Goal: Information Seeking & Learning: Learn about a topic

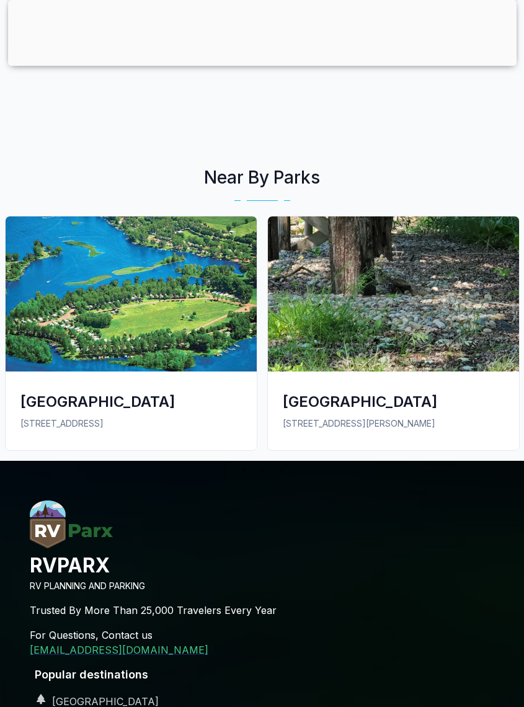
scroll to position [2654, 0]
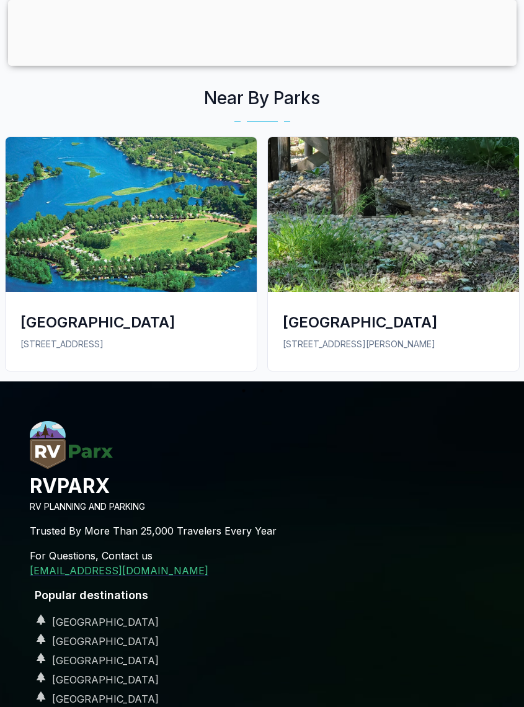
scroll to position [2674, 0]
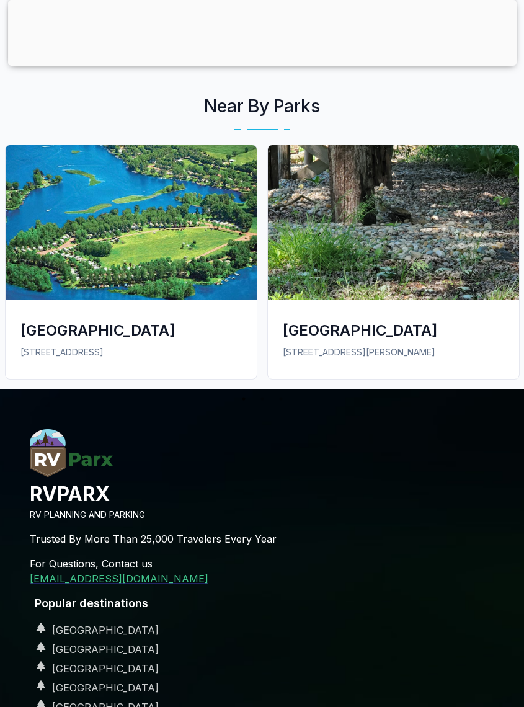
scroll to position [2664, 0]
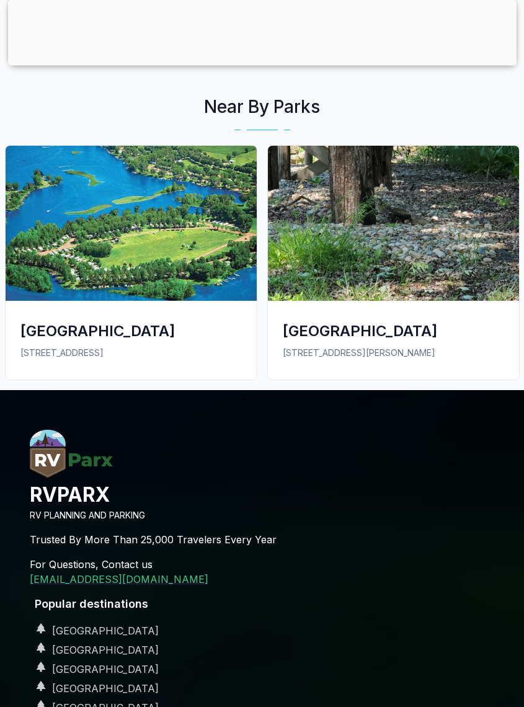
click at [442, 243] on img at bounding box center [393, 223] width 251 height 155
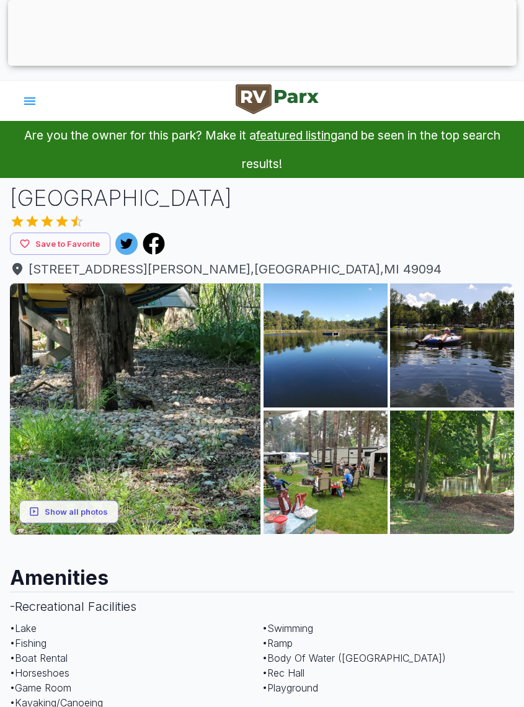
click at [348, 347] on img at bounding box center [326, 346] width 124 height 124
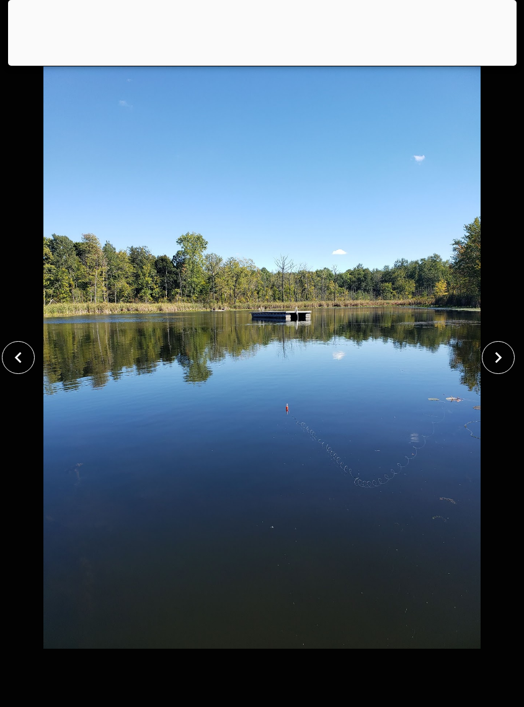
click at [491, 353] on icon "close" at bounding box center [499, 358] width 22 height 22
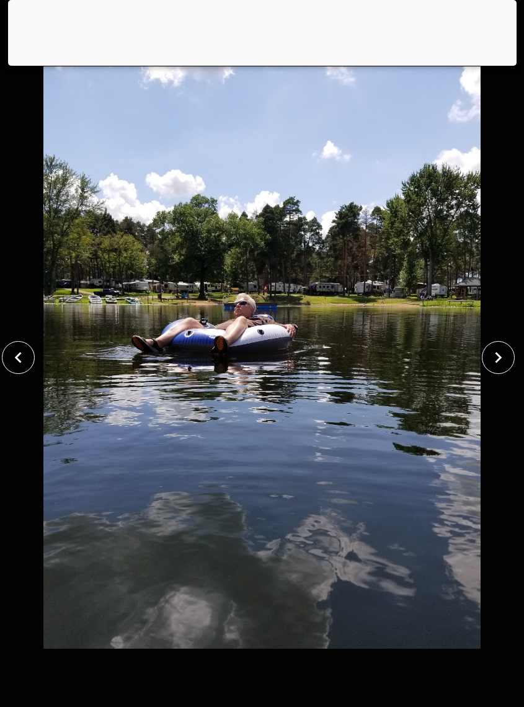
click at [491, 343] on button "close" at bounding box center [498, 357] width 33 height 33
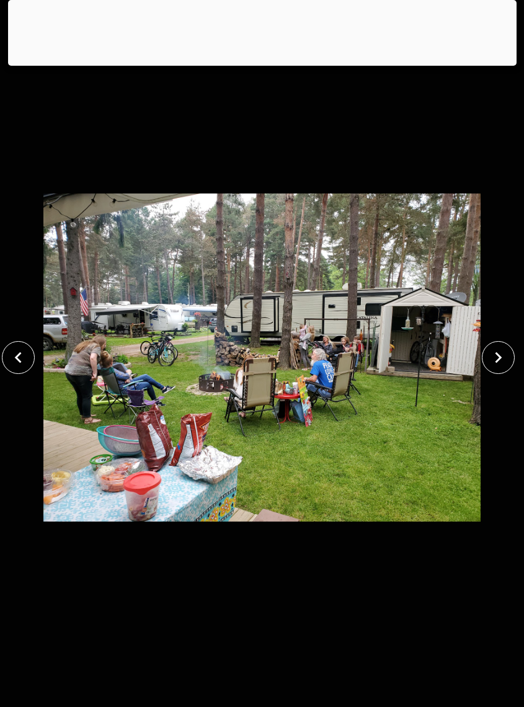
click at [496, 345] on button "close" at bounding box center [498, 357] width 33 height 33
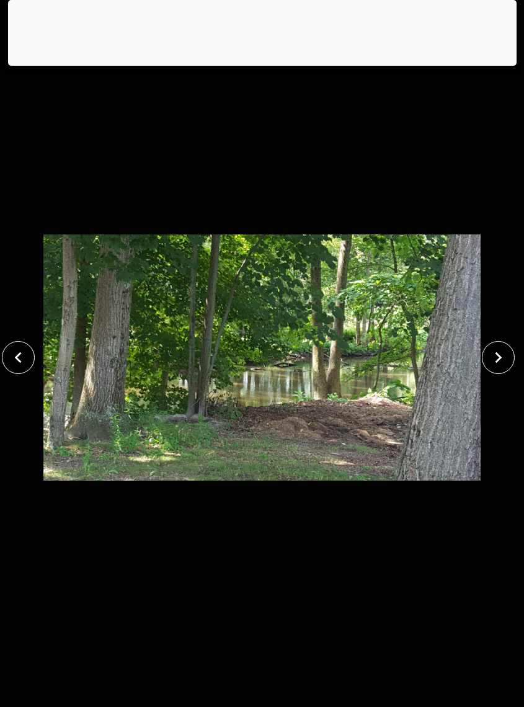
click at [500, 351] on icon "close" at bounding box center [499, 358] width 22 height 22
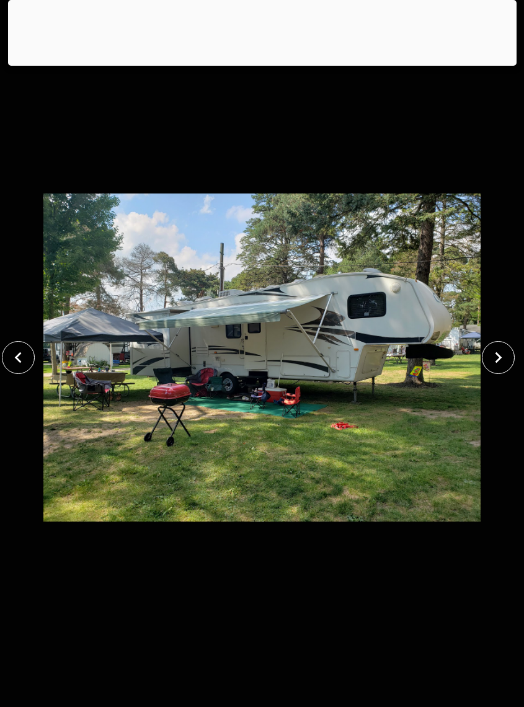
click at [499, 356] on icon "close" at bounding box center [499, 357] width 7 height 11
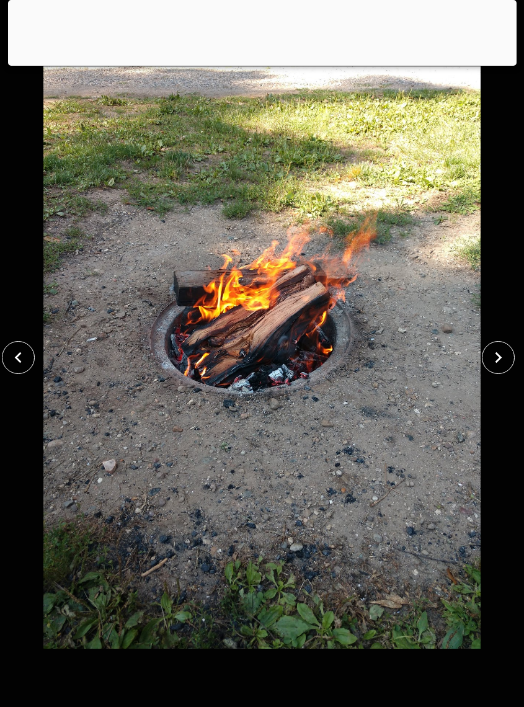
click at [504, 354] on icon "close" at bounding box center [499, 358] width 22 height 22
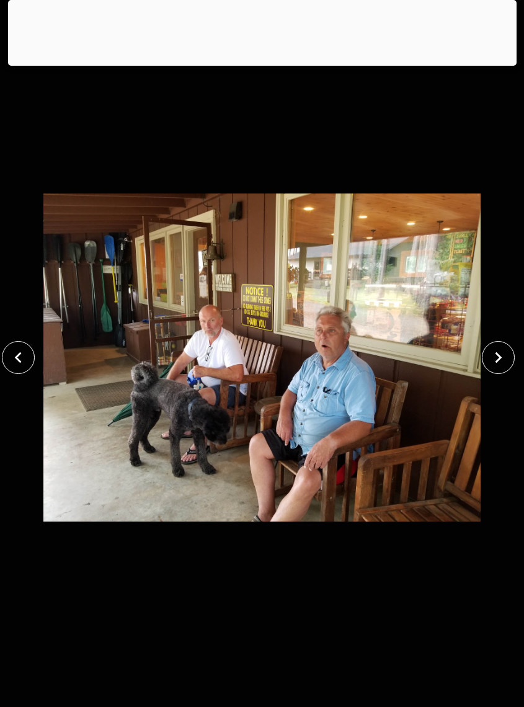
click at [499, 362] on icon "close" at bounding box center [499, 358] width 22 height 22
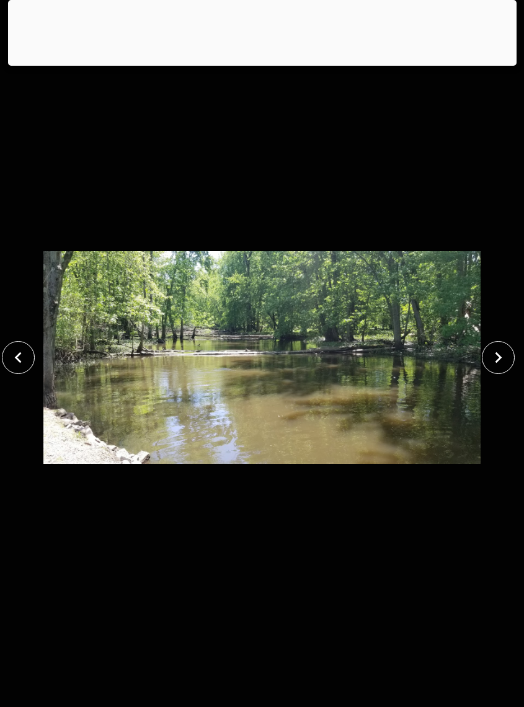
click at [497, 362] on icon "close" at bounding box center [499, 357] width 7 height 11
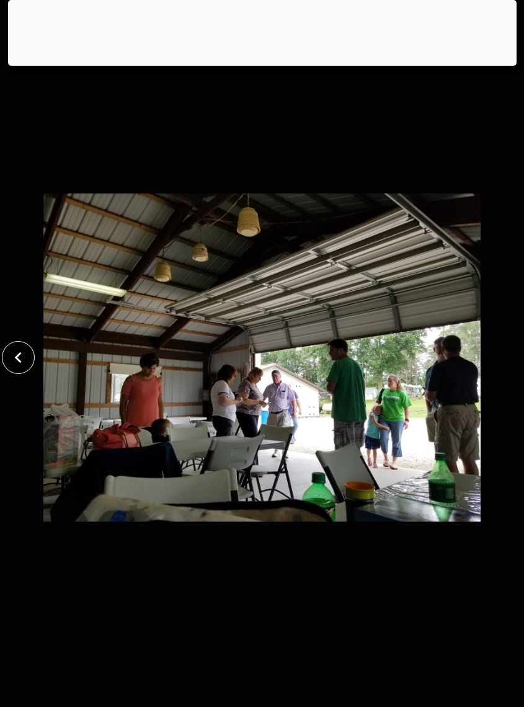
click at [9, 350] on icon "close" at bounding box center [18, 358] width 22 height 22
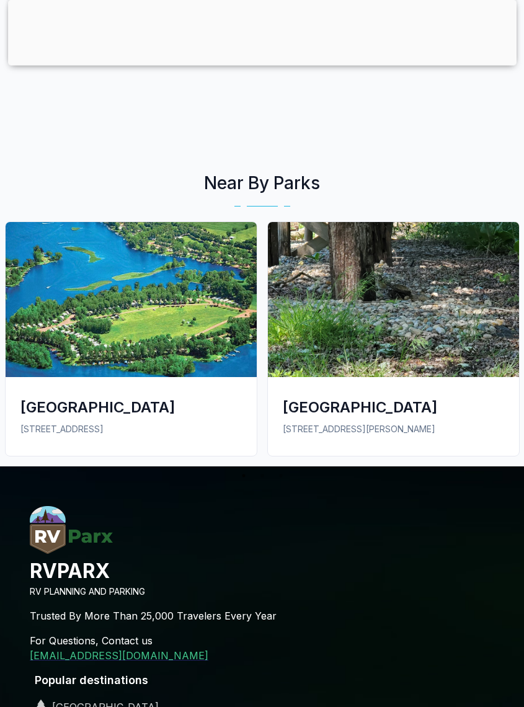
scroll to position [2557, 0]
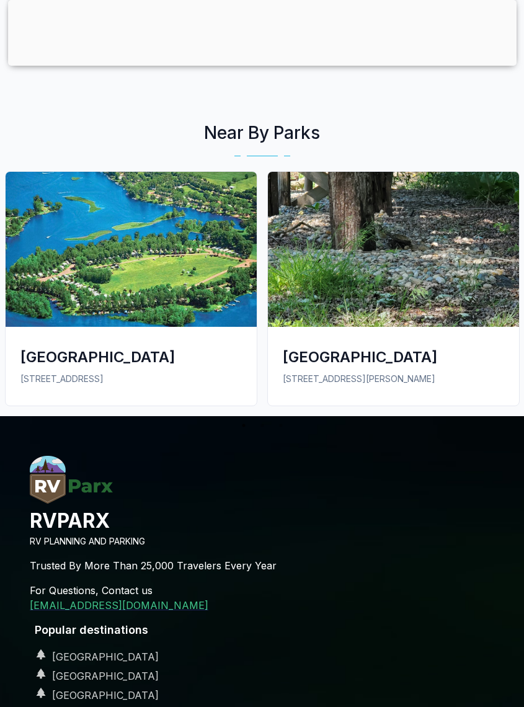
click at [426, 234] on img at bounding box center [393, 249] width 251 height 155
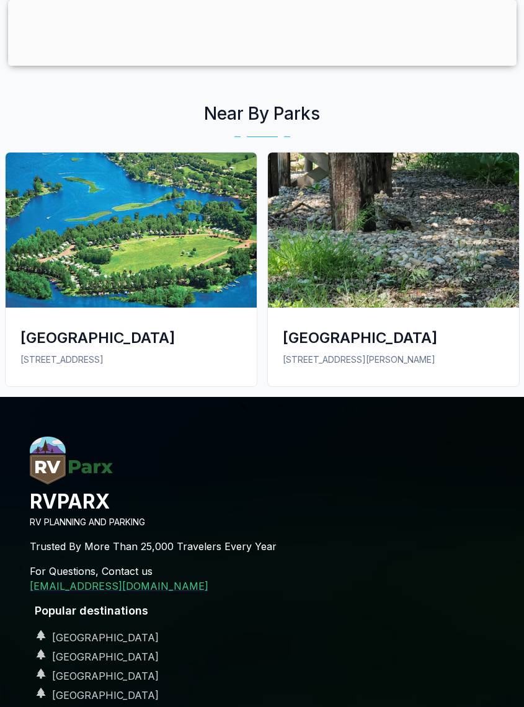
scroll to position [2578, 0]
